Goal: Task Accomplishment & Management: Use online tool/utility

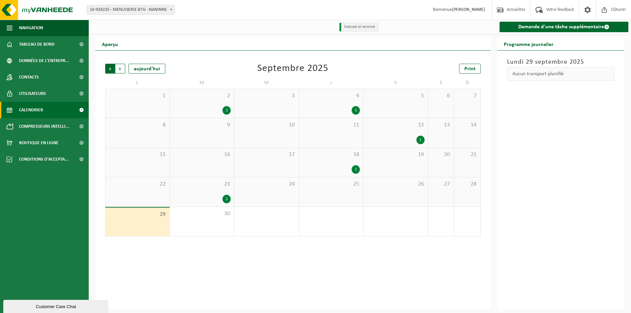
click at [116, 69] on span "Suivant" at bounding box center [120, 69] width 10 height 10
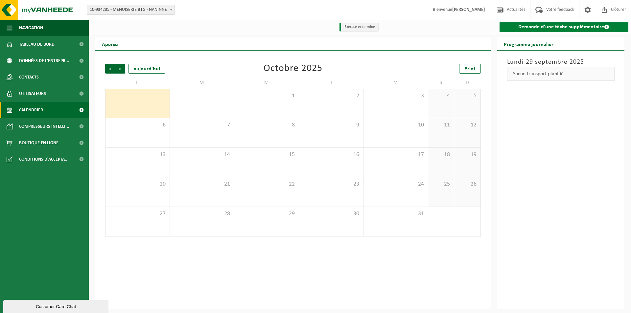
click at [535, 28] on link "Demande d'une tâche supplémentaire" at bounding box center [564, 27] width 129 height 11
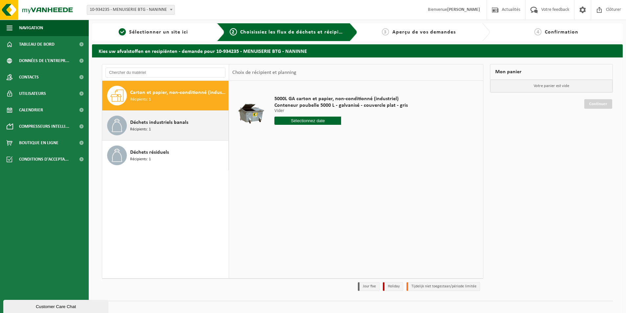
click at [166, 128] on div "Déchets industriels banals Récipients: 1" at bounding box center [178, 126] width 97 height 20
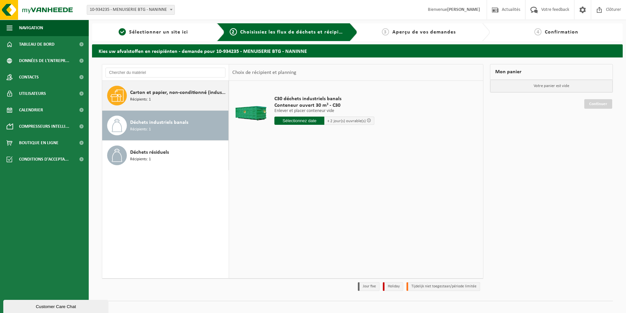
click at [167, 102] on div "Carton et papier, non-conditionné (industriel) Récipients: 1" at bounding box center [178, 96] width 97 height 20
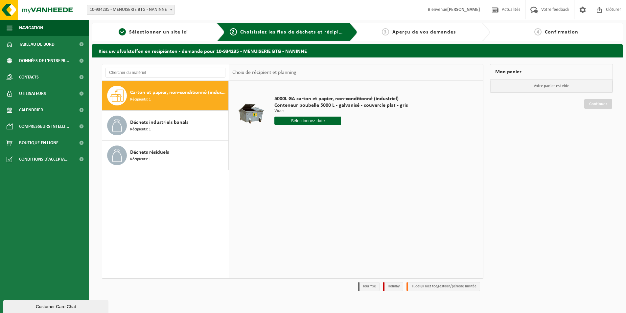
click at [295, 118] on input "text" at bounding box center [308, 121] width 67 height 8
click at [312, 159] on div "2" at bounding box center [316, 158] width 12 height 11
type input "à partir de [DATE]"
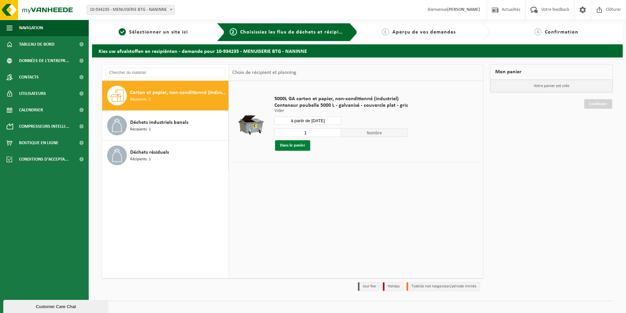
click at [294, 147] on button "Dans le panier" at bounding box center [292, 145] width 35 height 11
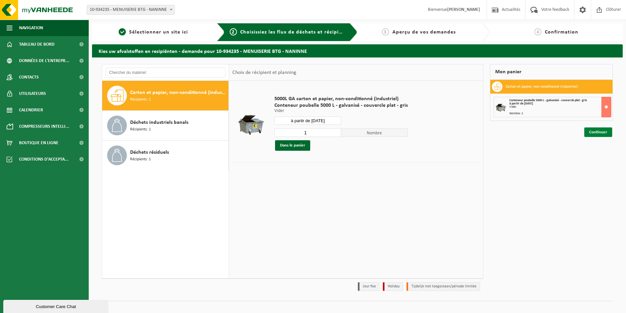
click at [601, 134] on link "Continuer" at bounding box center [599, 133] width 28 height 10
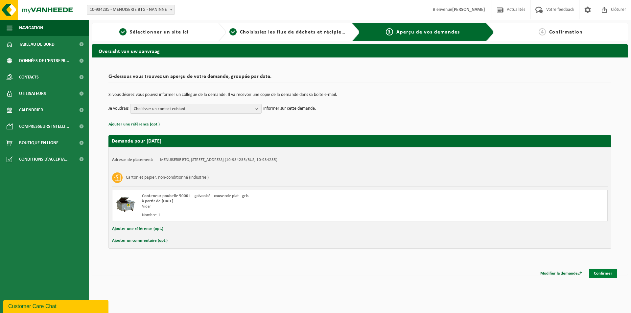
click at [608, 278] on link "Confirmer" at bounding box center [603, 274] width 28 height 10
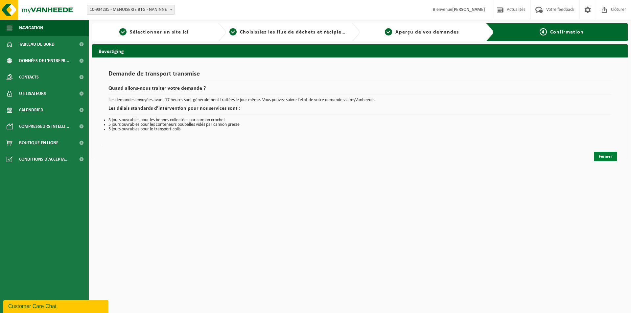
click at [609, 160] on link "Fermer" at bounding box center [605, 157] width 23 height 10
